Goal: Task Accomplishment & Management: Complete application form

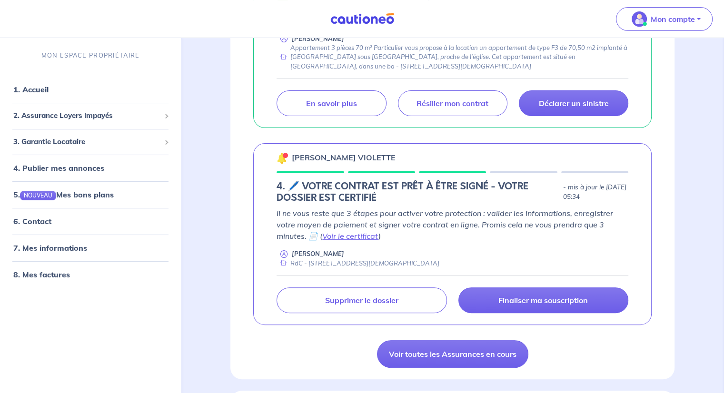
scroll to position [238, 0]
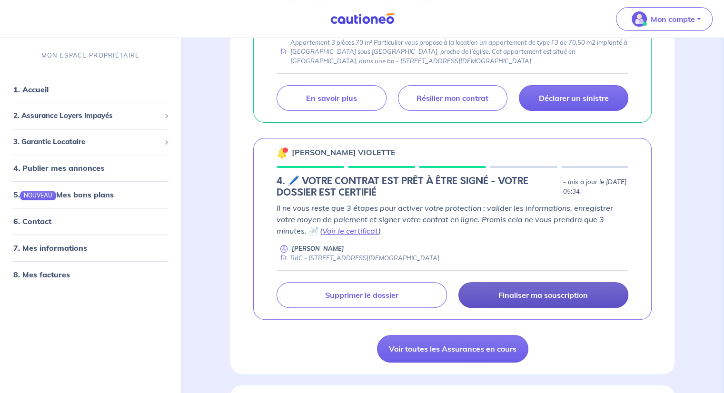
click at [518, 293] on p "Finaliser ma souscription" at bounding box center [544, 296] width 90 height 10
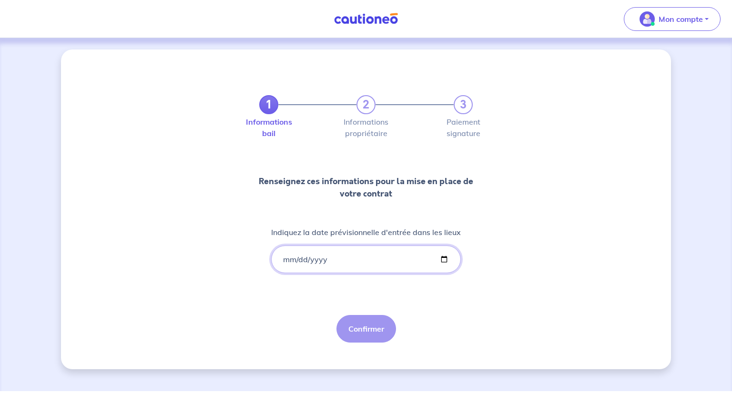
click at [361, 258] on input "Indiquez la date prévisionnelle d'entrée dans les lieux" at bounding box center [366, 260] width 190 height 28
click at [444, 261] on input "Indiquez la date prévisionnelle d'entrée dans les lieux" at bounding box center [366, 260] width 190 height 28
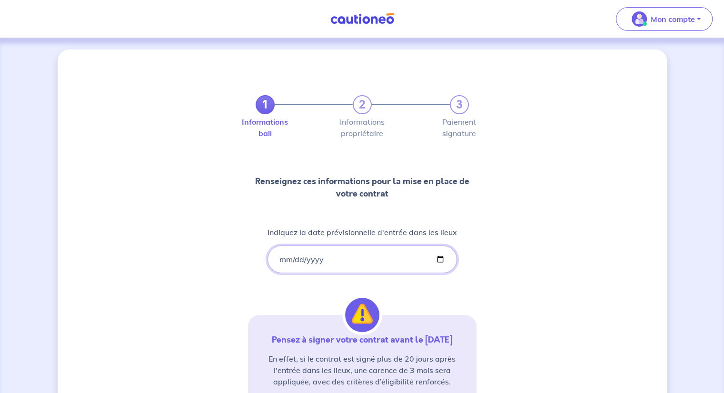
drag, startPoint x: 436, startPoint y: 259, endPoint x: 425, endPoint y: 260, distance: 11.5
click at [436, 258] on input "[DATE]" at bounding box center [363, 260] width 190 height 28
type input "[DATE]"
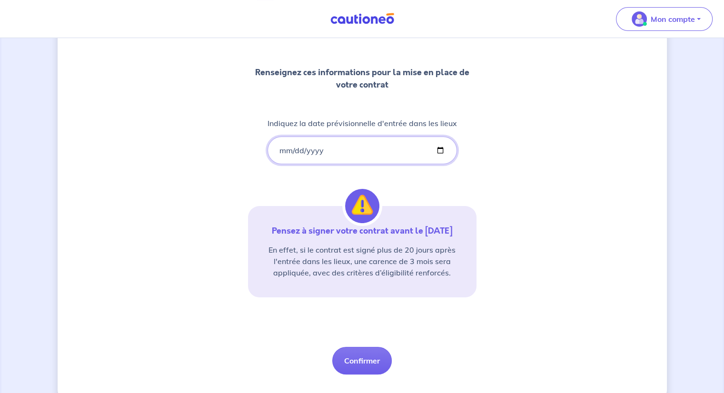
scroll to position [128, 0]
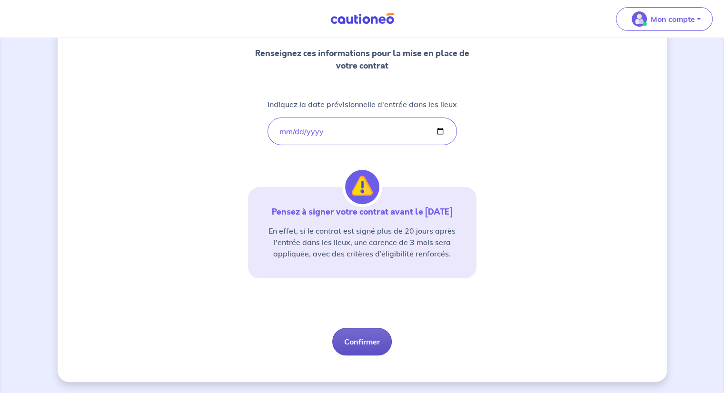
click at [360, 341] on button "Confirmer" at bounding box center [362, 342] width 60 height 28
select select "FR"
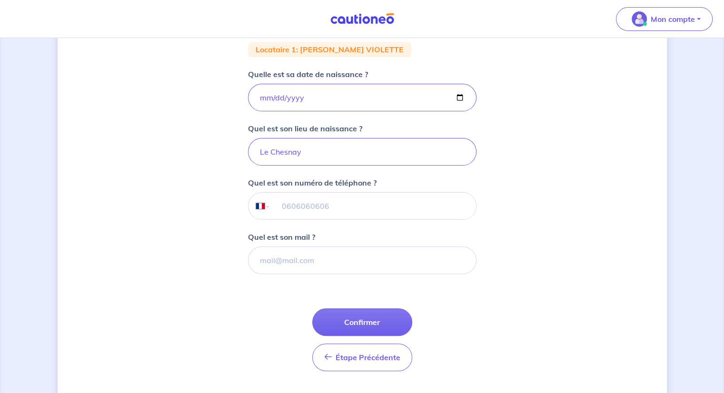
scroll to position [210, 0]
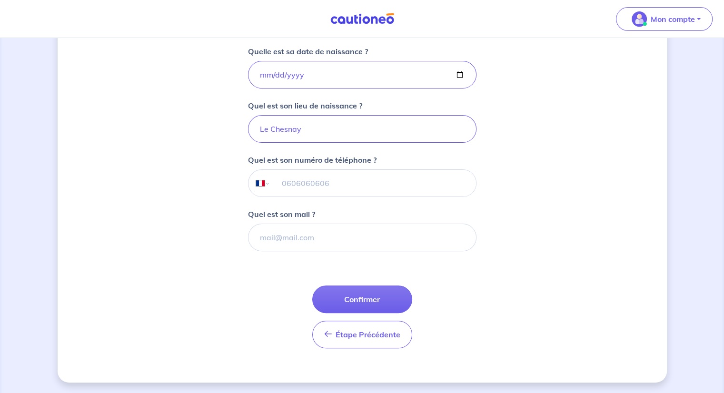
click at [343, 183] on input "tel" at bounding box center [373, 183] width 206 height 27
type input "06 06 06 06 06"
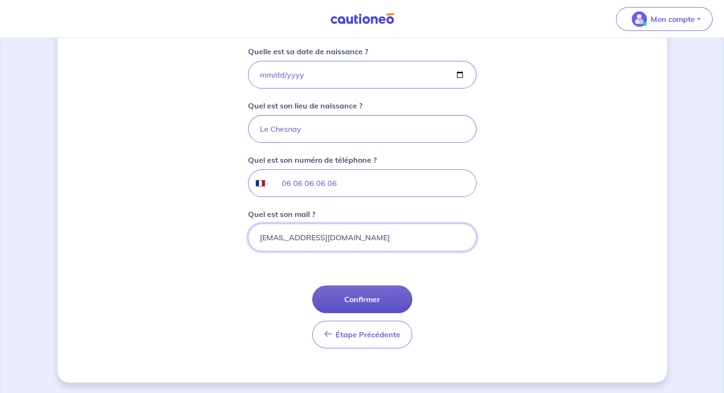
type input "[EMAIL_ADDRESS][DOMAIN_NAME]"
click at [355, 298] on button "Confirmer" at bounding box center [362, 300] width 100 height 28
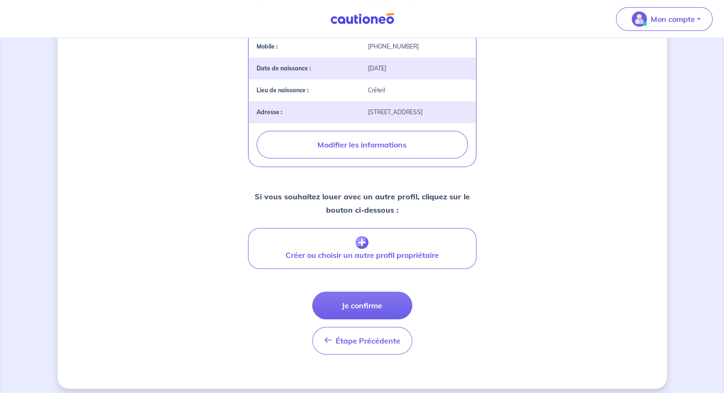
scroll to position [312, 0]
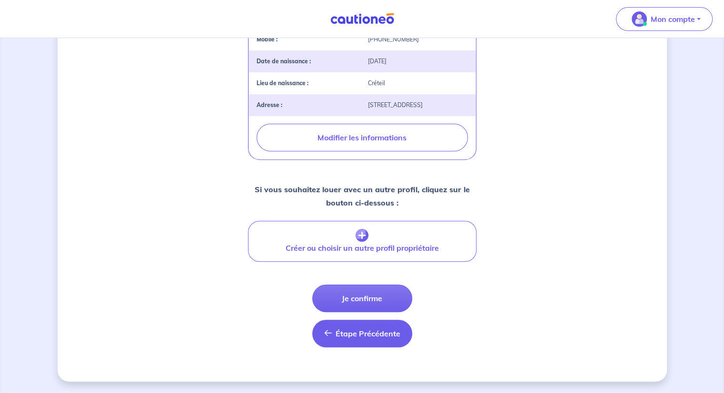
click at [366, 337] on span "Étape Précédente" at bounding box center [368, 334] width 65 height 10
select select "FR"
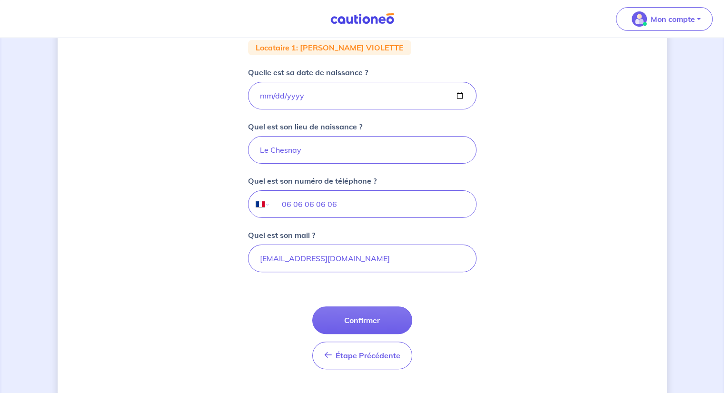
scroll to position [191, 0]
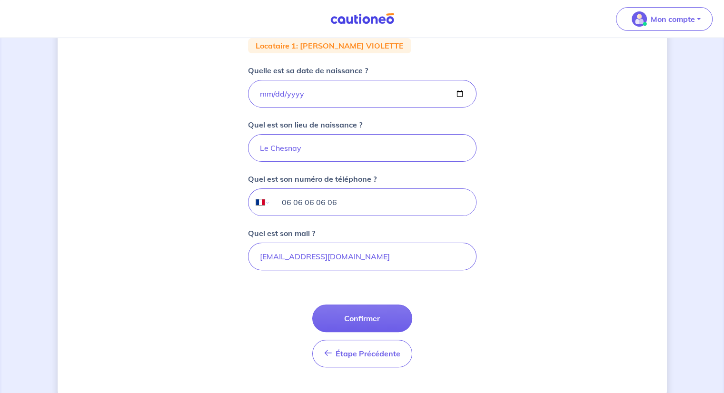
click at [388, 204] on input "06 06 06 06 06" at bounding box center [373, 202] width 206 height 27
type input "0"
type input "C"
type input "[EMAIL_ADDRESS][DOMAIN_NAME]"
type input "06 99 03 61 77"
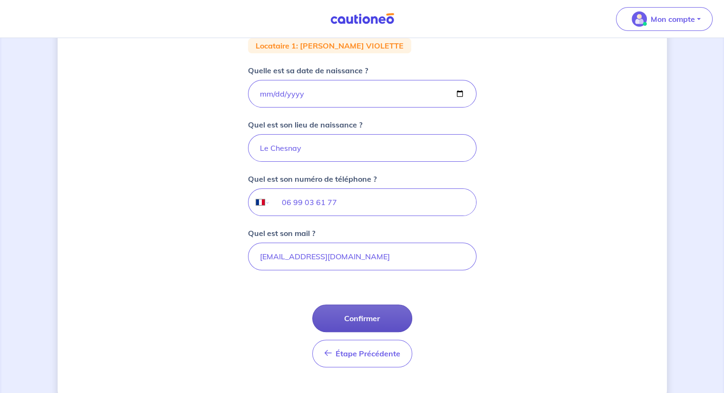
click at [365, 316] on button "Confirmer" at bounding box center [362, 319] width 100 height 28
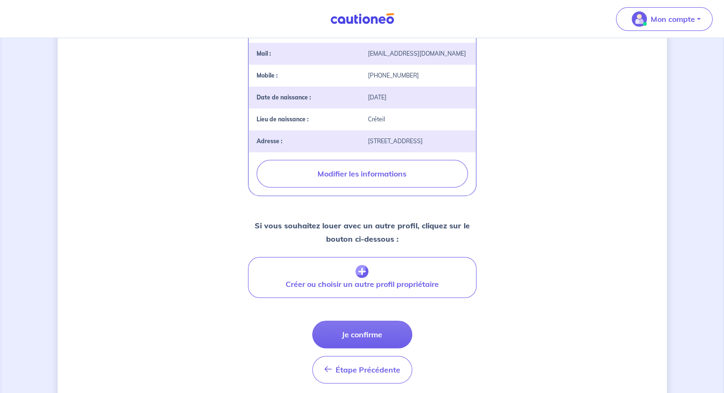
scroll to position [312, 0]
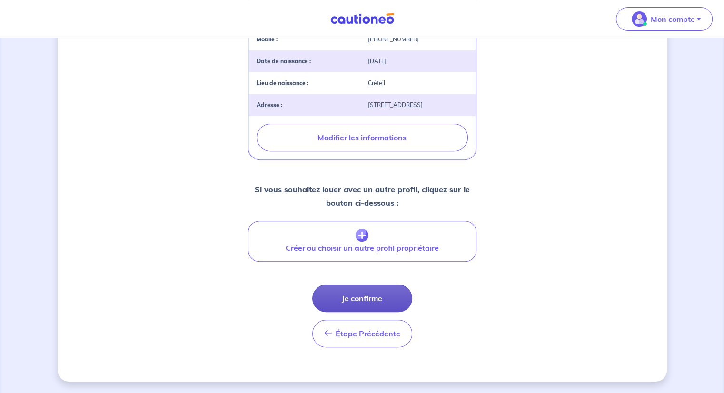
click at [359, 295] on button "Je confirme" at bounding box center [362, 299] width 100 height 28
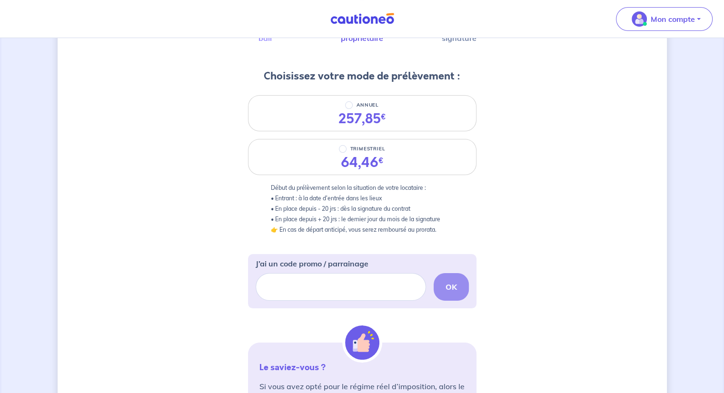
scroll to position [48, 0]
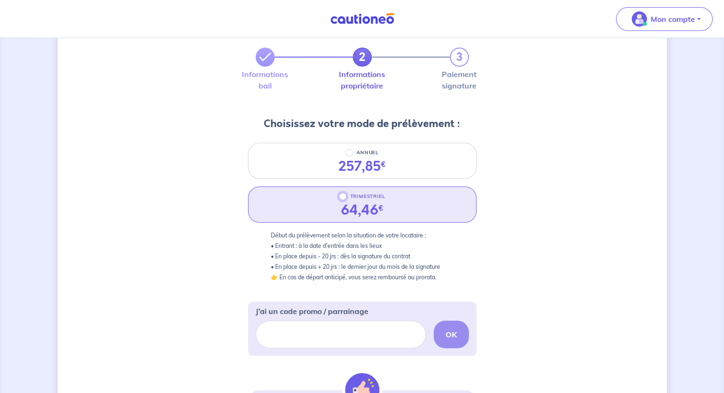
click at [342, 197] on input "TRIMESTRIEL" at bounding box center [343, 197] width 8 height 8
radio input "true"
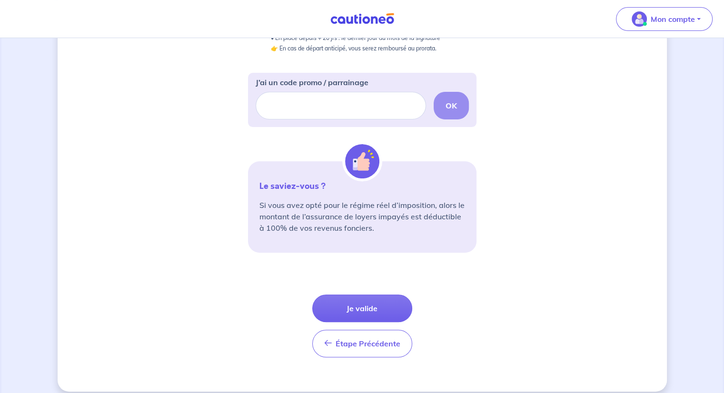
scroll to position [286, 0]
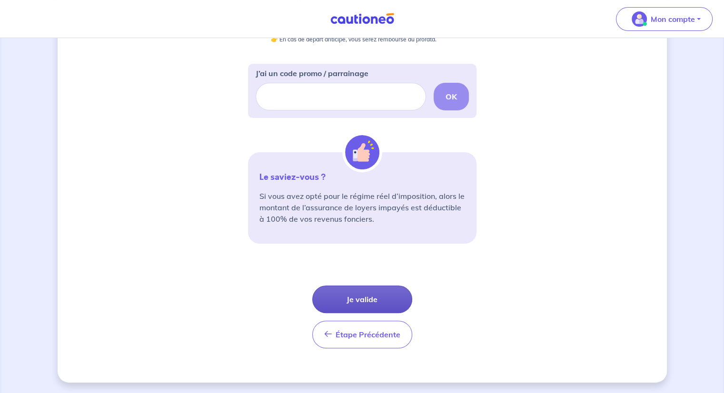
click at [359, 296] on button "Je valide" at bounding box center [362, 300] width 100 height 28
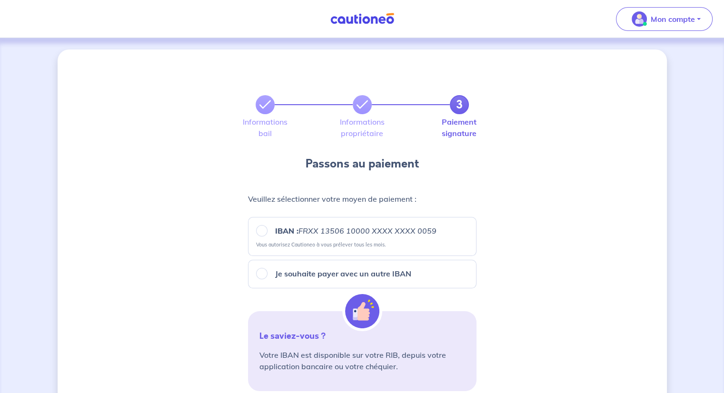
scroll to position [48, 0]
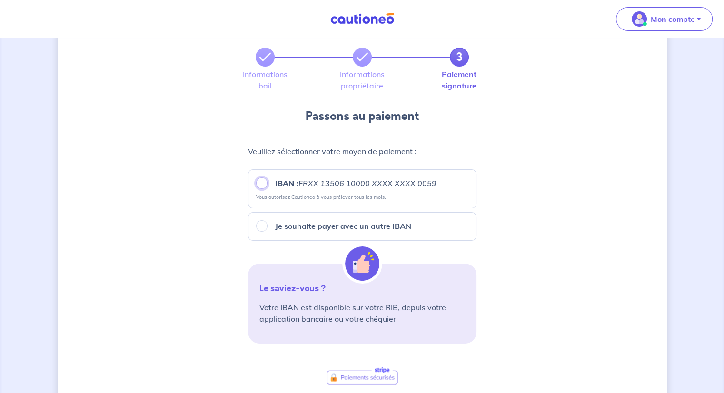
click at [260, 184] on input "IBAN : FRXX [FINANCIAL_ID] XXXX XXXX 0059" at bounding box center [261, 183] width 11 height 11
radio input "true"
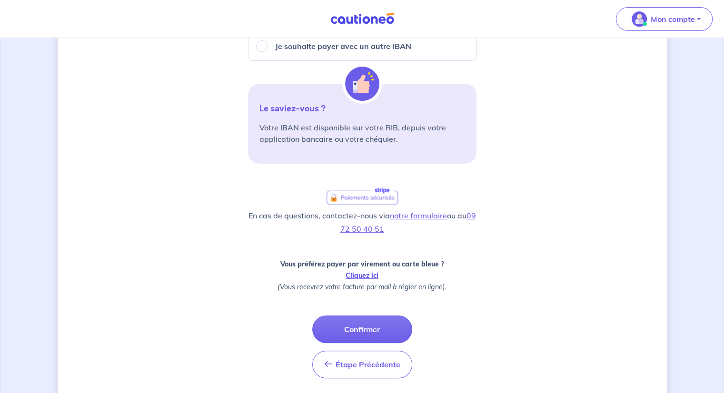
scroll to position [238, 0]
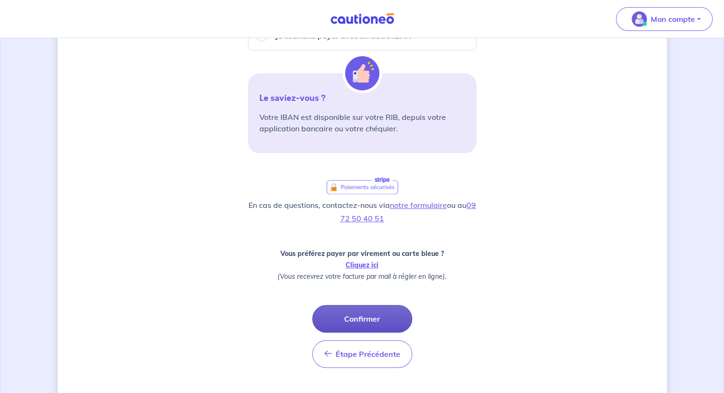
click at [379, 318] on button "Confirmer" at bounding box center [362, 319] width 100 height 28
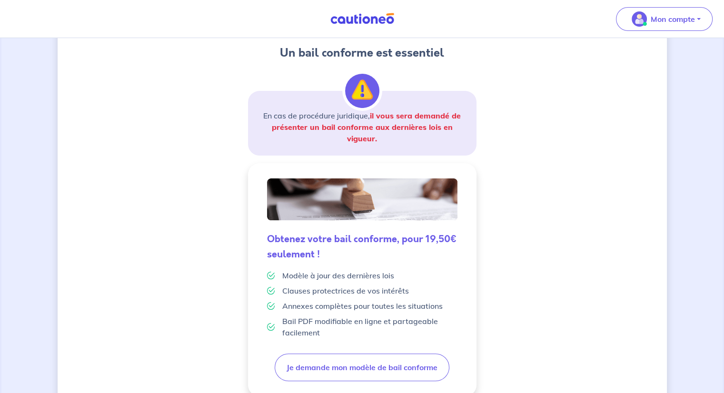
scroll to position [206, 0]
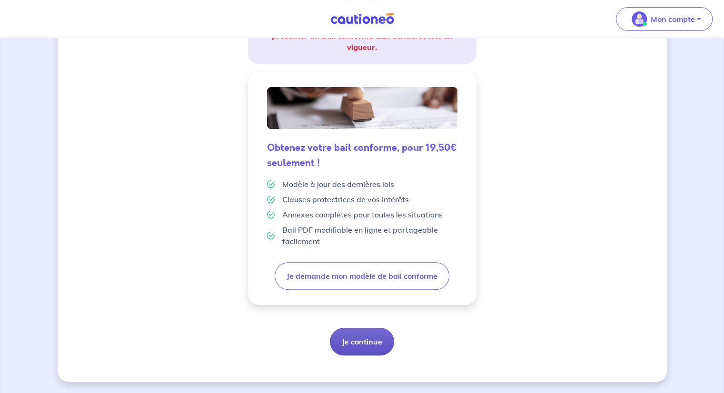
click at [362, 342] on button "Je continue" at bounding box center [362, 342] width 64 height 28
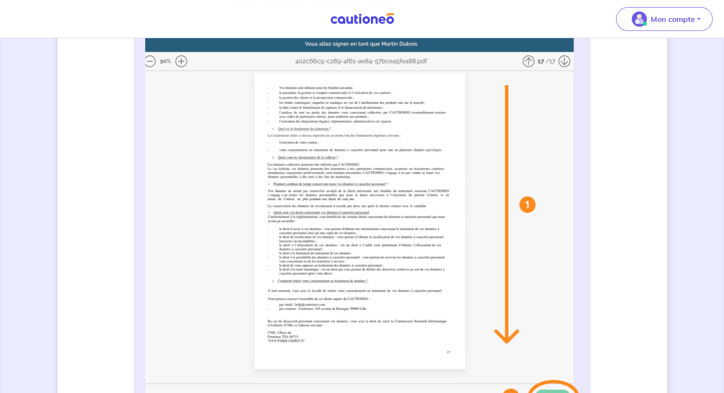
scroll to position [191, 0]
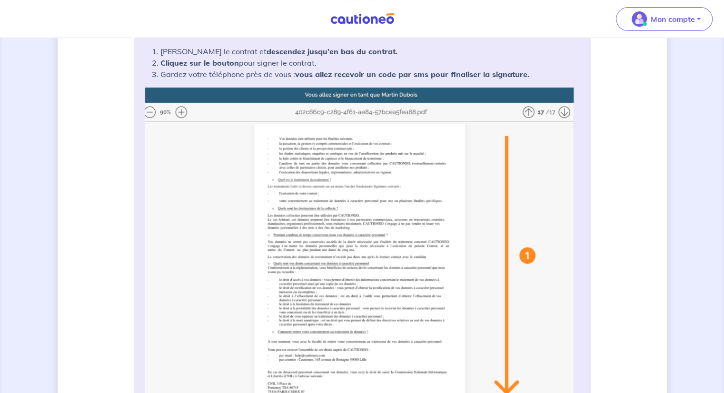
click at [528, 258] on img at bounding box center [362, 277] width 434 height 378
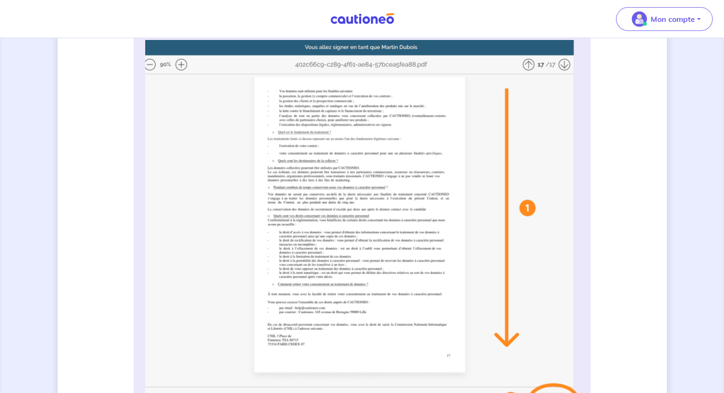
scroll to position [286, 0]
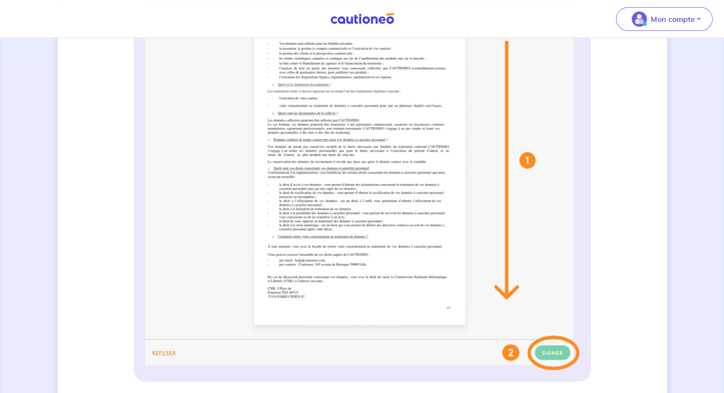
click at [419, 296] on img at bounding box center [362, 181] width 434 height 378
click at [562, 360] on img at bounding box center [362, 181] width 434 height 378
click at [555, 352] on img at bounding box center [362, 181] width 434 height 378
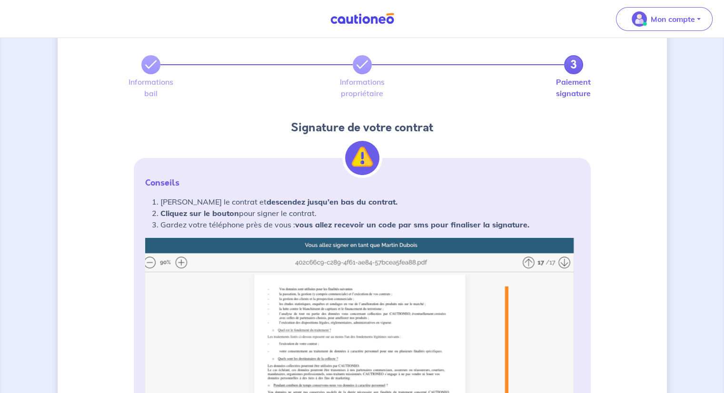
scroll to position [37, 0]
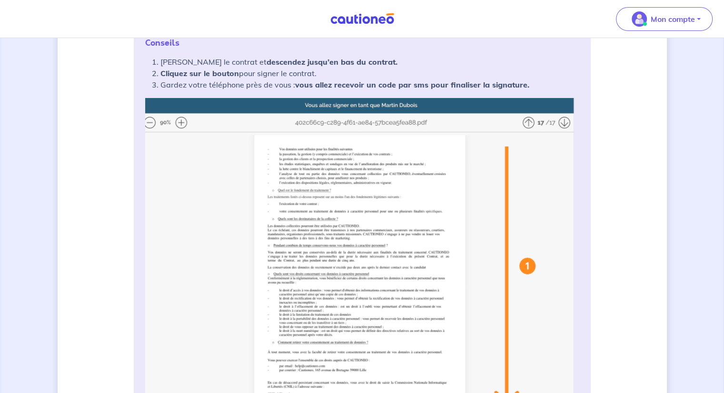
click at [389, 225] on img at bounding box center [362, 287] width 434 height 378
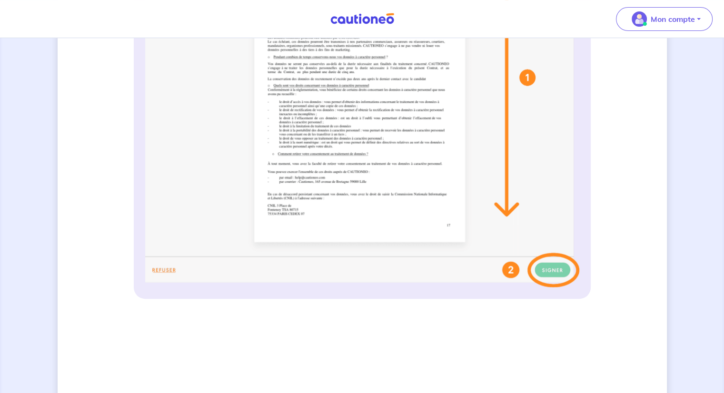
scroll to position [371, 0]
click at [529, 155] on img at bounding box center [362, 97] width 434 height 378
click at [552, 268] on img at bounding box center [362, 97] width 434 height 378
click at [548, 266] on img at bounding box center [362, 97] width 434 height 378
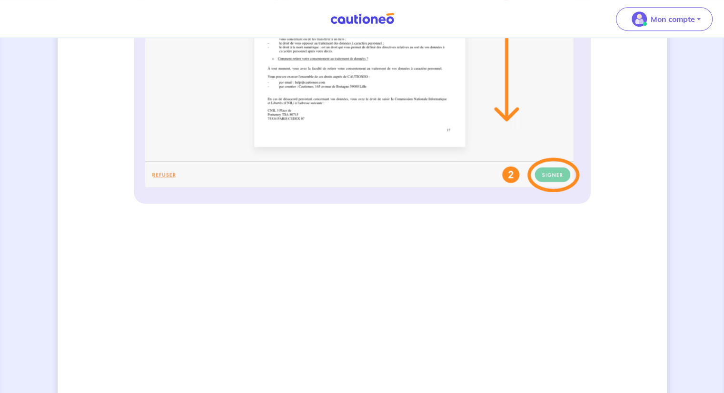
scroll to position [418, 0]
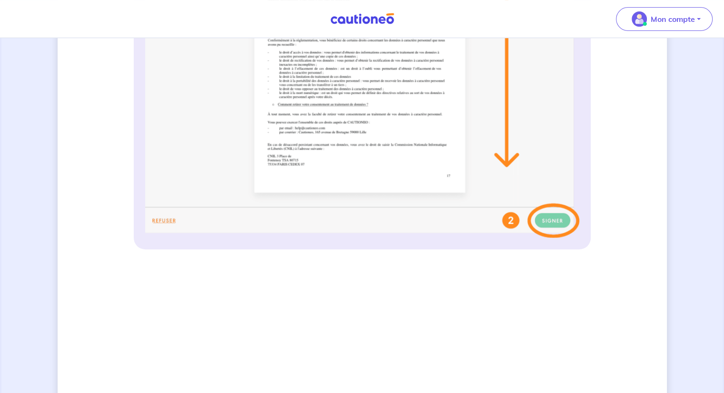
click at [510, 220] on img at bounding box center [362, 49] width 434 height 378
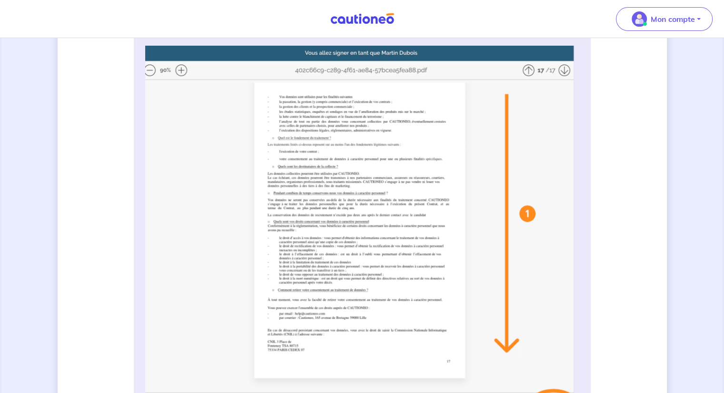
scroll to position [228, 0]
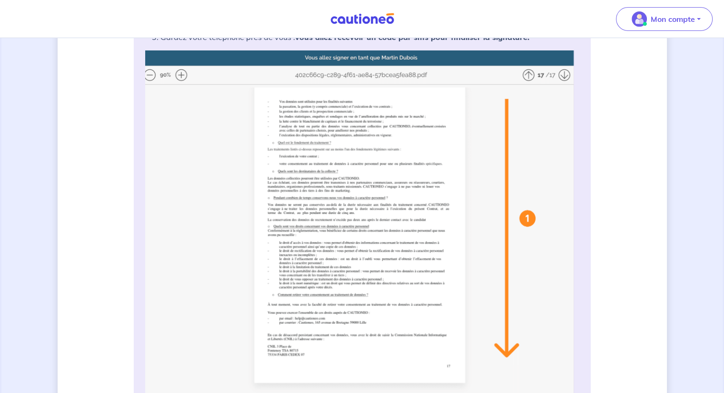
click at [510, 220] on img at bounding box center [362, 239] width 434 height 378
click at [414, 201] on img at bounding box center [362, 239] width 434 height 378
click at [526, 70] on img at bounding box center [362, 239] width 434 height 378
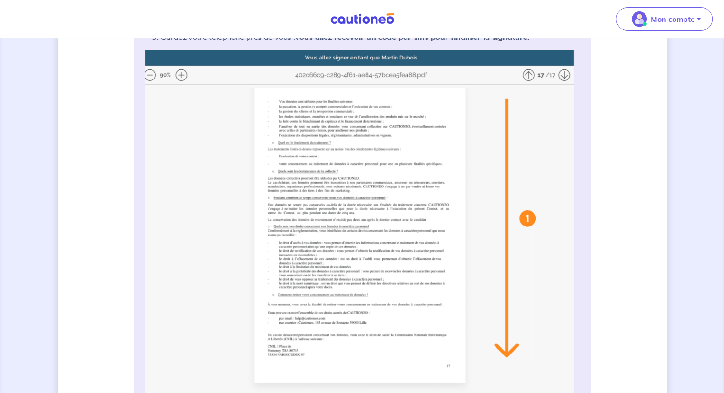
click at [530, 75] on img at bounding box center [362, 239] width 434 height 378
click at [570, 75] on img at bounding box center [362, 239] width 434 height 378
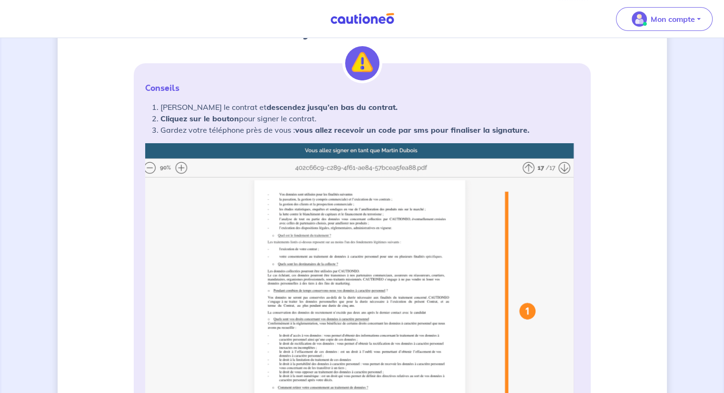
scroll to position [132, 0]
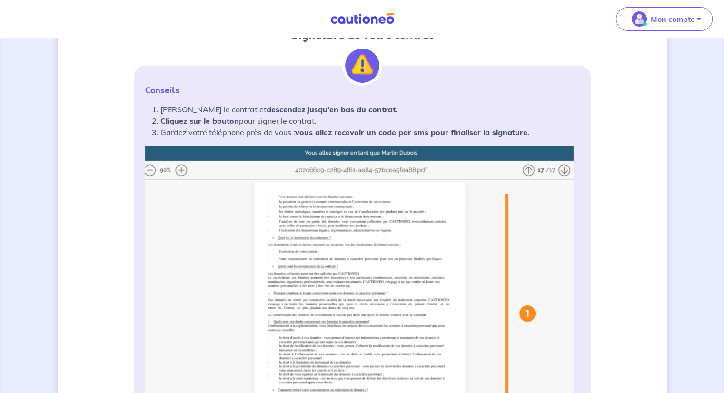
click at [398, 151] on img at bounding box center [362, 335] width 434 height 378
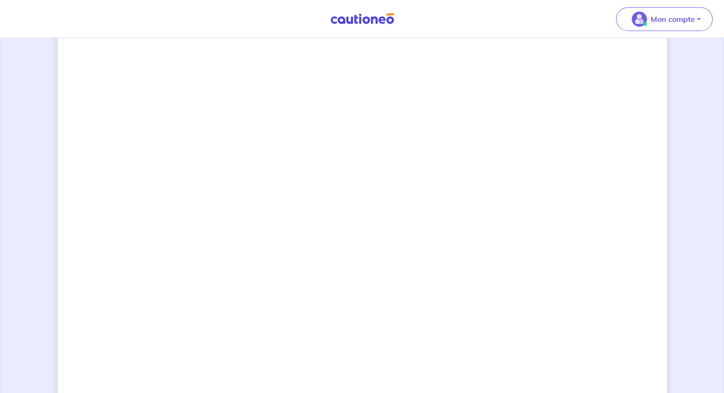
scroll to position [656, 0]
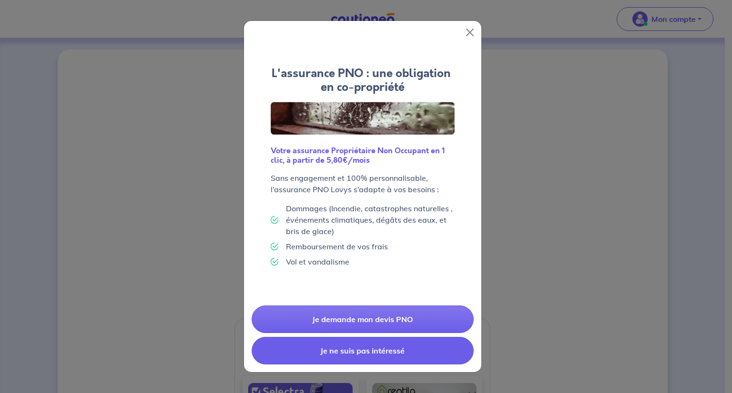
click at [359, 350] on button "Je ne suis pas intéressé" at bounding box center [362, 351] width 222 height 28
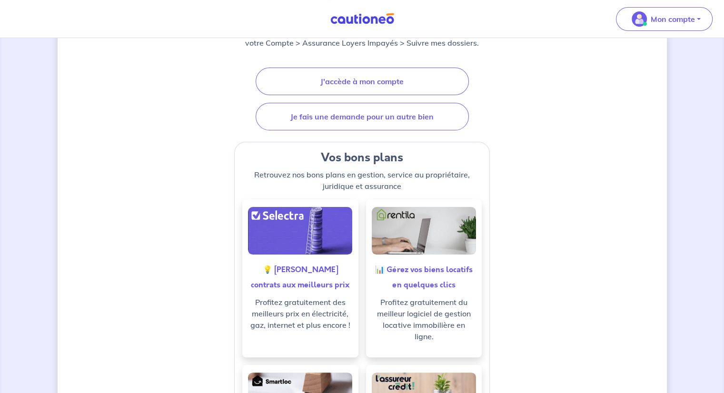
scroll to position [143, 0]
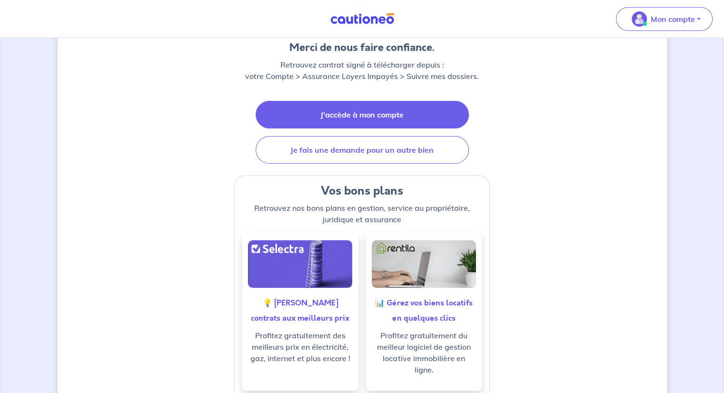
click at [373, 111] on link "J'accède à mon compte" at bounding box center [362, 115] width 213 height 28
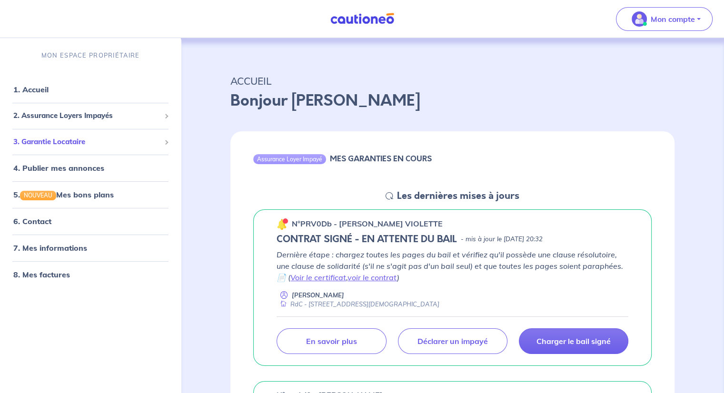
click at [55, 141] on span "3. Garantie Locataire" at bounding box center [86, 141] width 147 height 11
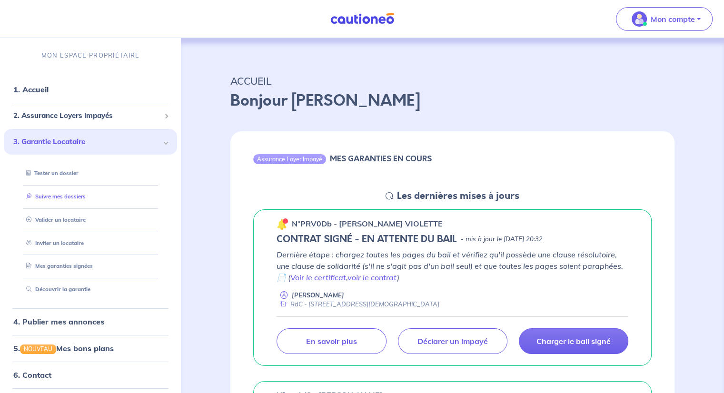
click at [60, 195] on link "Suivre mes dossiers" at bounding box center [53, 196] width 63 height 7
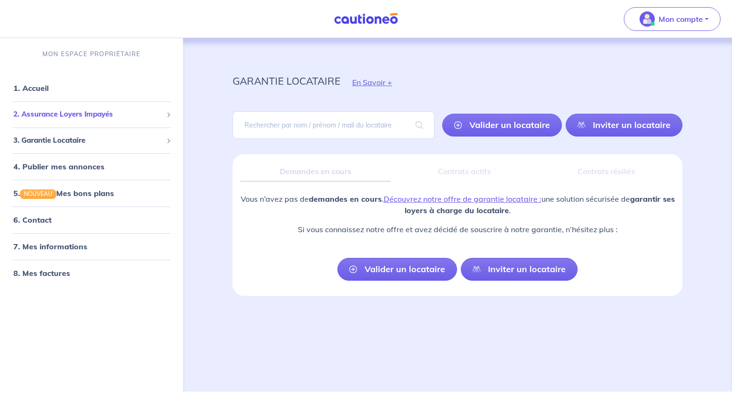
click at [90, 117] on span "2. Assurance Loyers Impayés" at bounding box center [87, 114] width 149 height 11
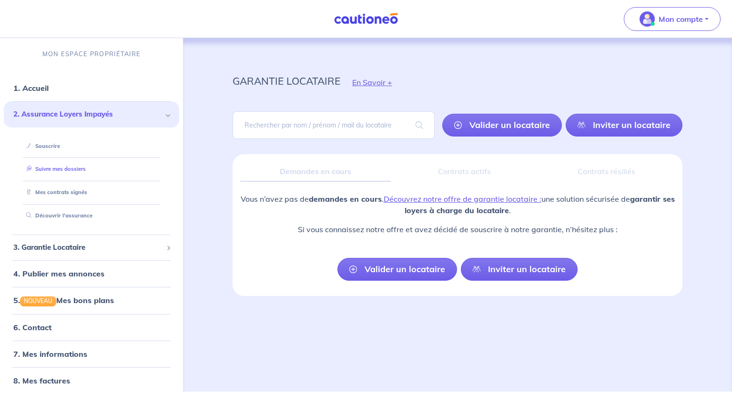
click at [64, 168] on link "Suivre mes dossiers" at bounding box center [53, 169] width 63 height 7
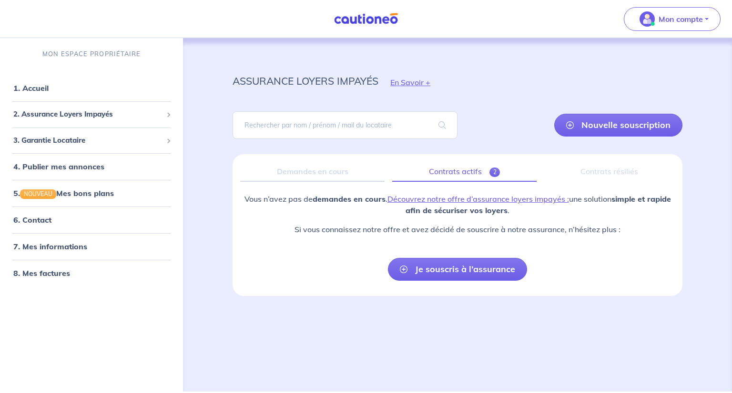
click at [453, 175] on link "Contrats actifs 2" at bounding box center [464, 172] width 144 height 20
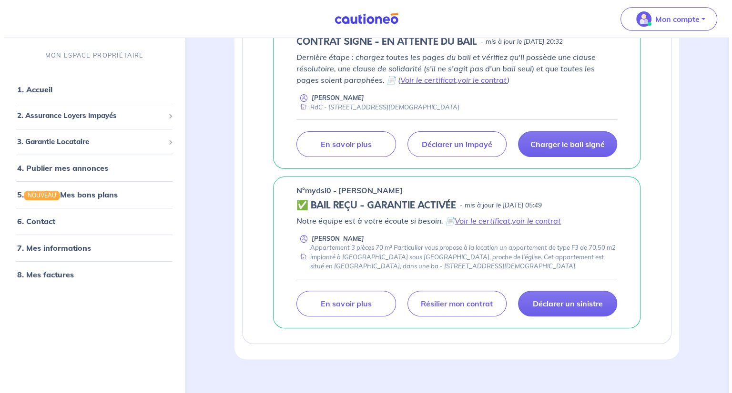
scroll to position [191, 0]
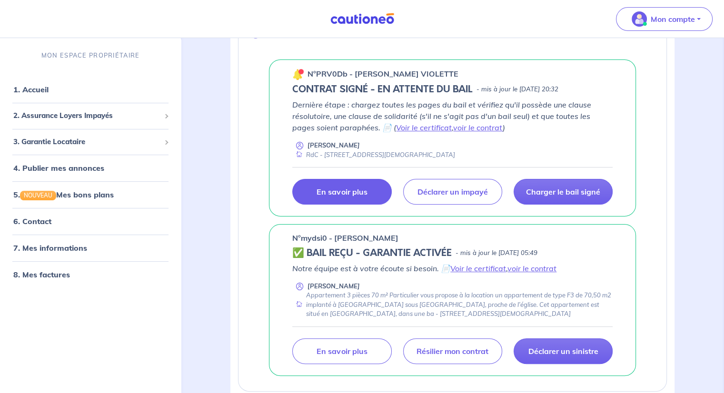
click at [356, 188] on p "En savoir plus" at bounding box center [342, 192] width 50 height 10
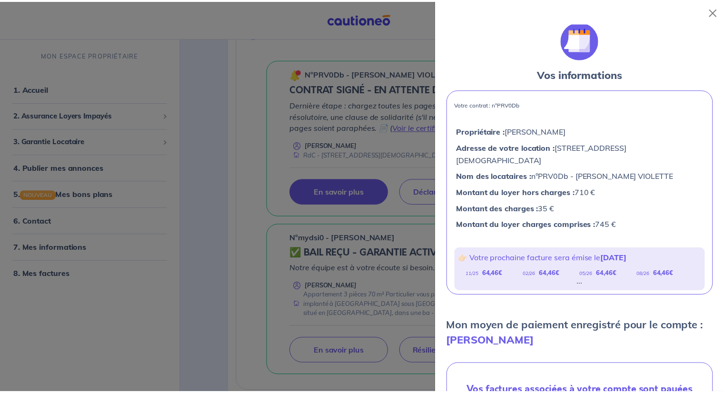
scroll to position [0, 0]
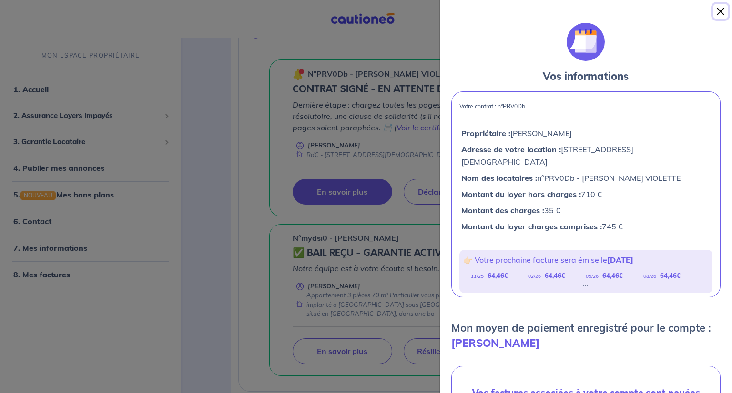
click at [714, 11] on button "Close" at bounding box center [720, 11] width 15 height 15
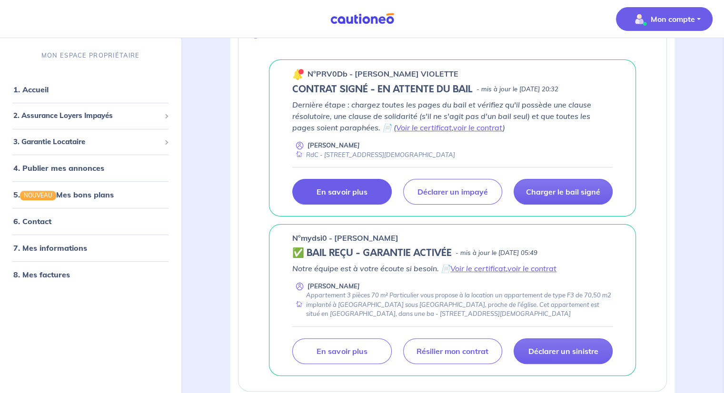
click at [655, 17] on p "Mon compte" at bounding box center [673, 18] width 44 height 11
click at [640, 79] on link "Me déconnecter" at bounding box center [655, 81] width 77 height 15
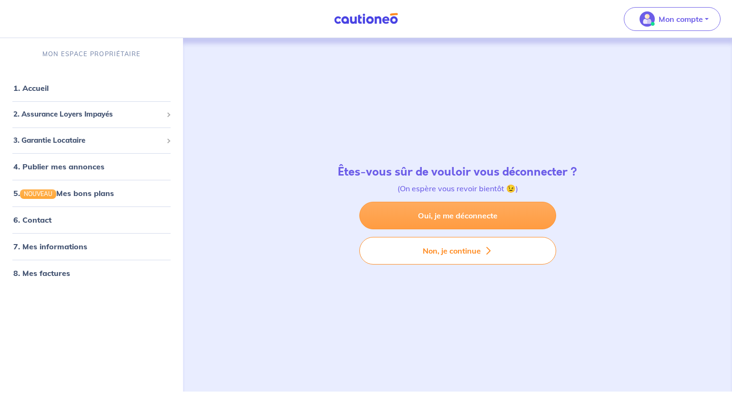
click at [479, 213] on link "Oui, je me déconnecte" at bounding box center [457, 216] width 197 height 28
